Goal: Task Accomplishment & Management: Complete application form

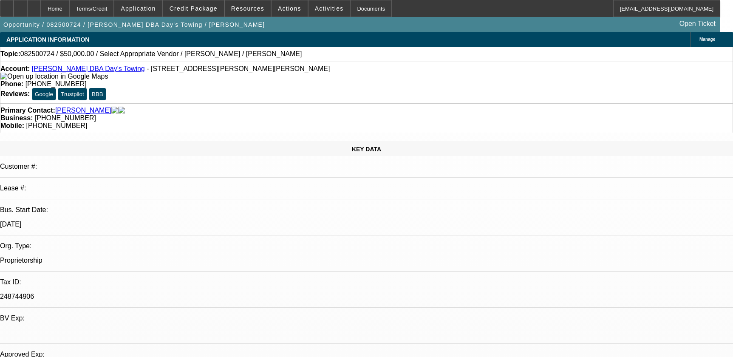
select select "0"
select select "2"
select select "0.1"
select select "4"
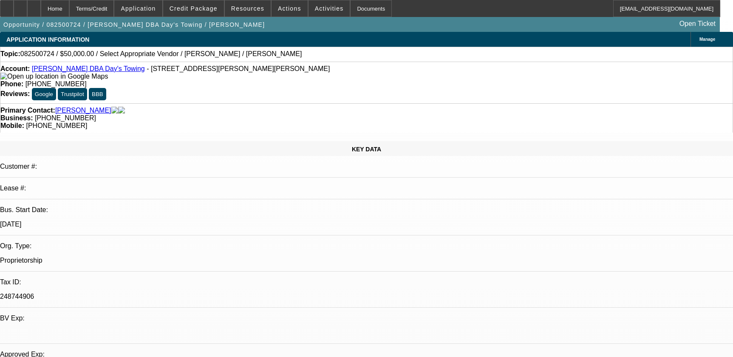
scroll to position [386, 0]
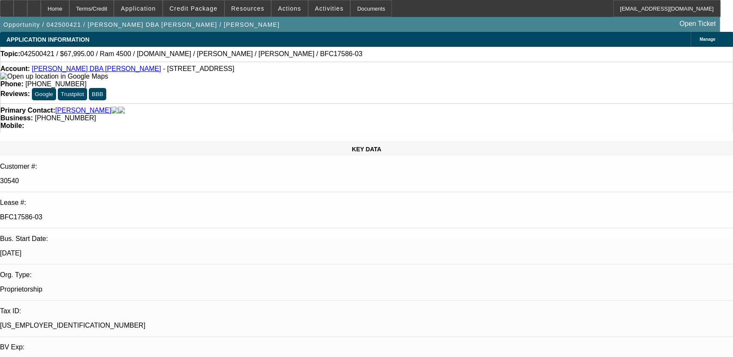
select select "0"
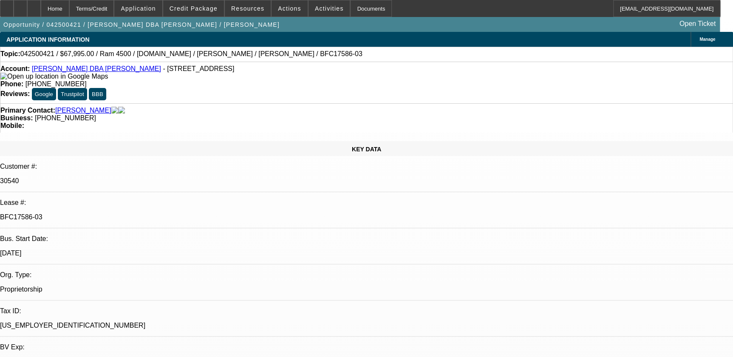
select select "0"
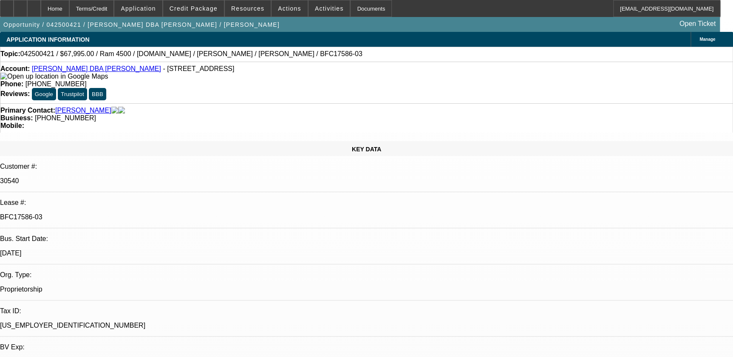
select select "0"
select select "1"
select select "3"
select select "6"
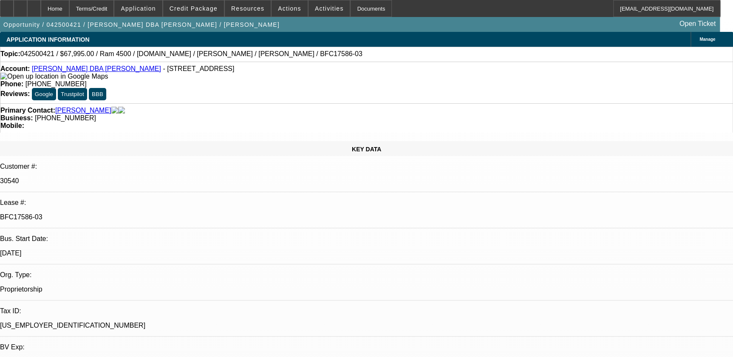
select select "1"
select select "6"
select select "1"
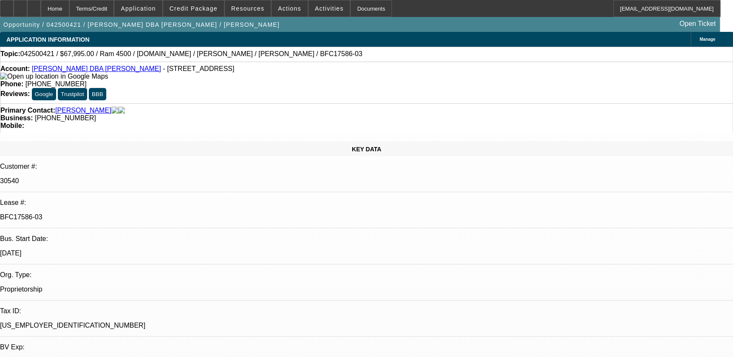
select select "6"
select select "1"
select select "6"
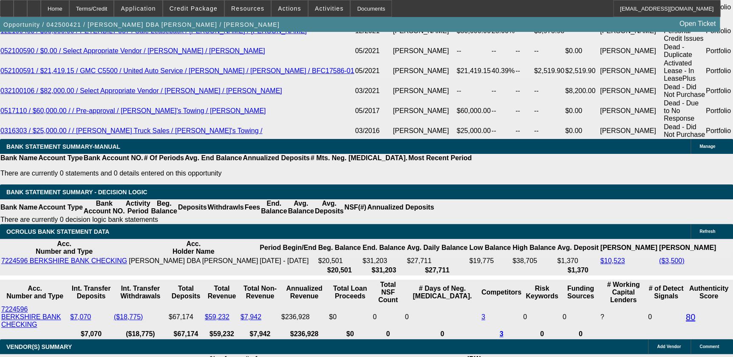
scroll to position [1777, 0]
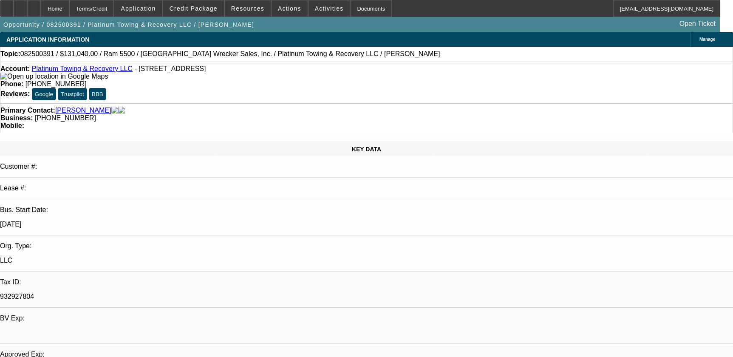
select select "0.1"
select select "0"
select select "2"
select select "0"
select select "6"
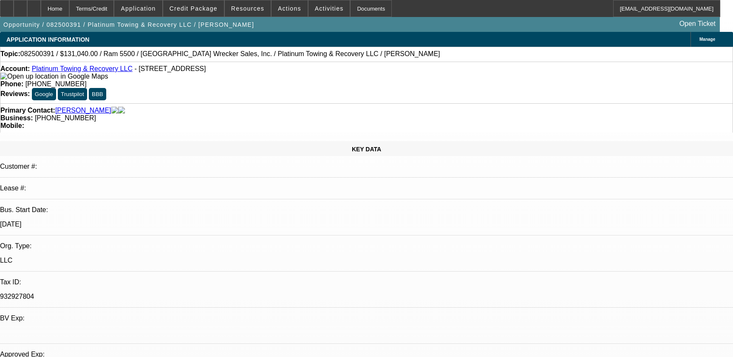
select select "0.1"
select select "0"
select select "2"
select select "0"
select select "6"
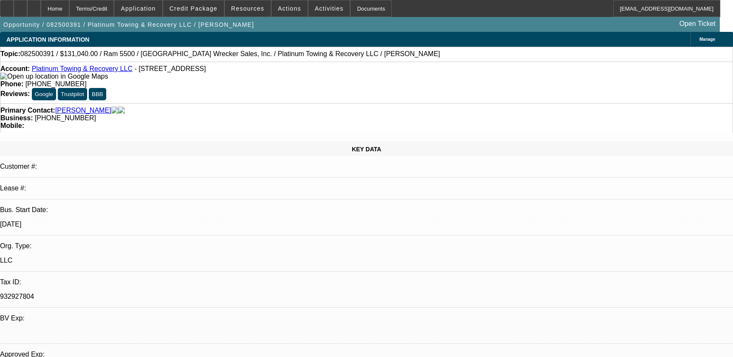
select select "0"
select select "2"
select select "0"
select select "6"
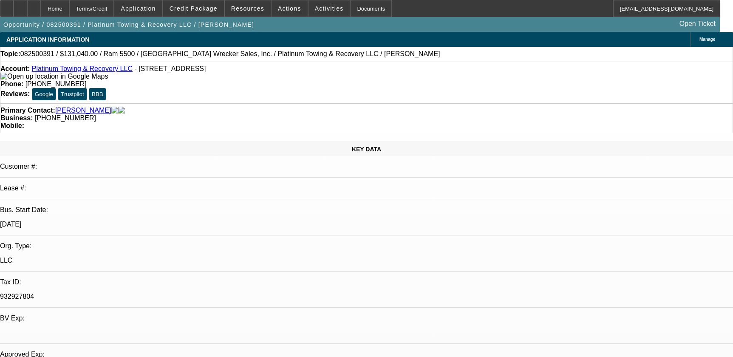
select select "0"
select select "2"
select select "0"
select select "6"
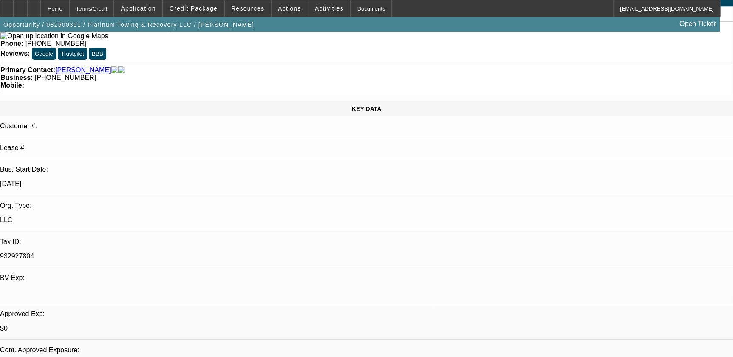
scroll to position [38, 0]
